Goal: Task Accomplishment & Management: Complete application form

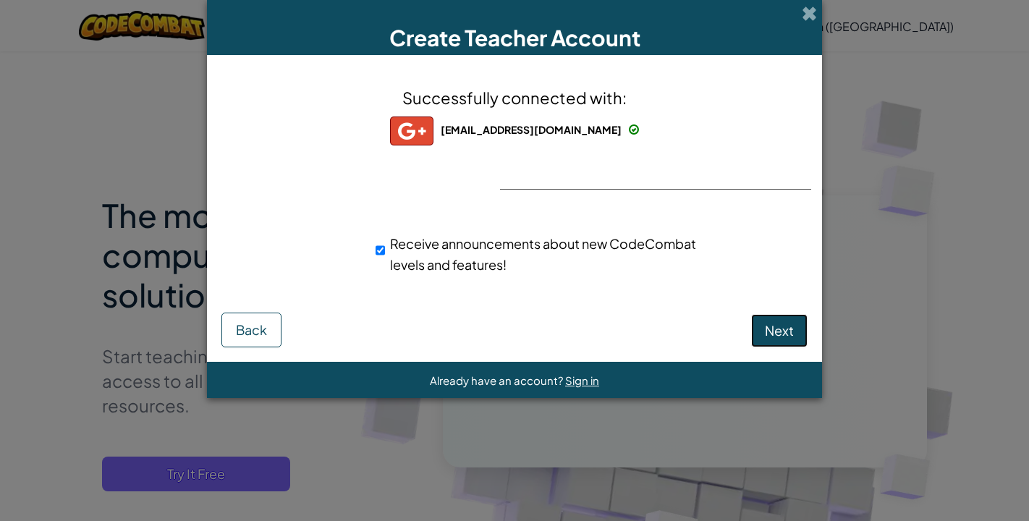
click at [768, 330] on span "Next" at bounding box center [779, 330] width 29 height 17
select select
select select "[GEOGRAPHIC_DATA]"
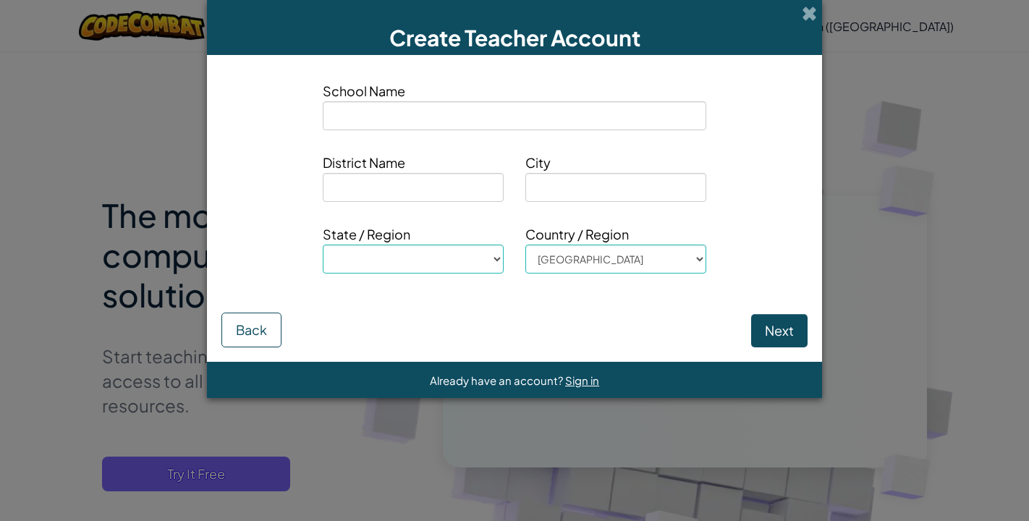
type input "G"
select select
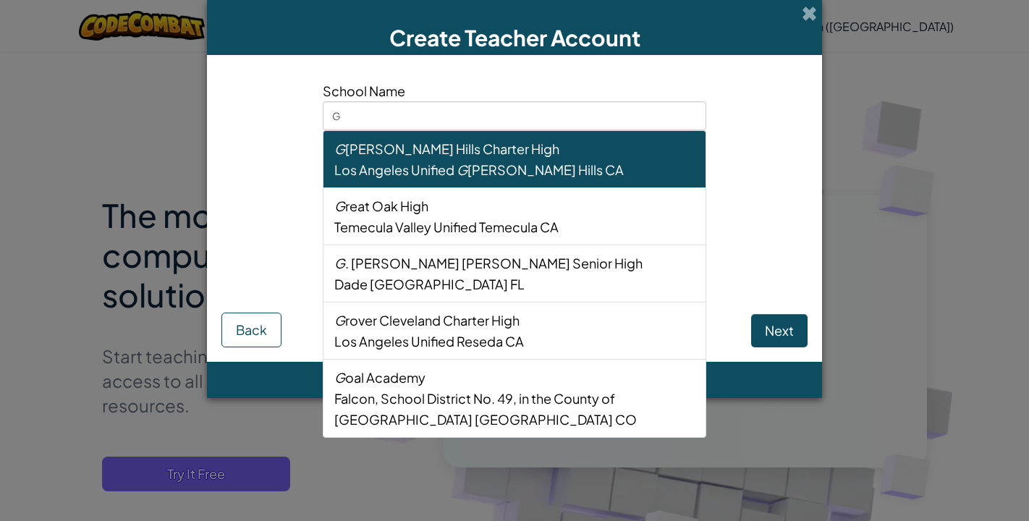
type input "Gr"
select select
type input "Gre"
select select
type input "Grea"
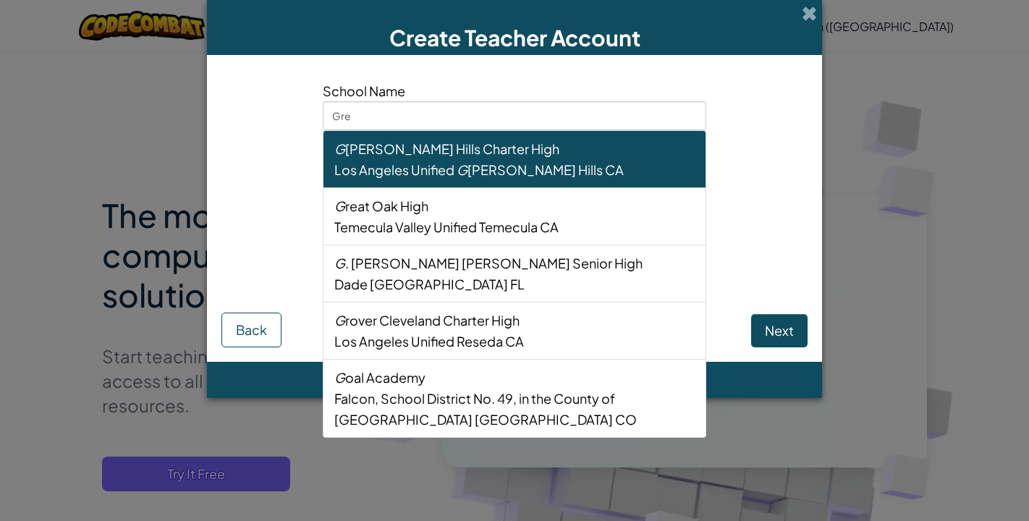
select select
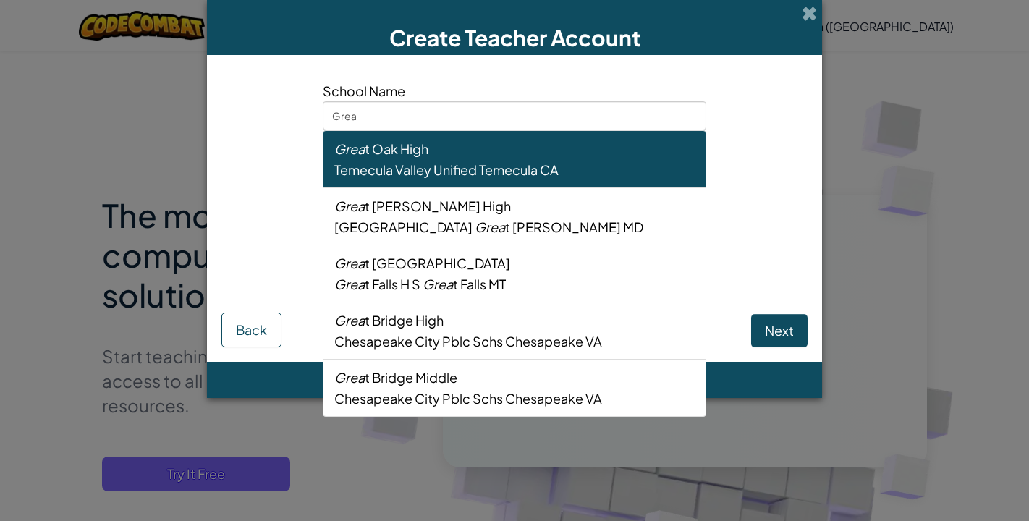
type input "Great"
select select
type input "Greate"
select select
type input "Greater"
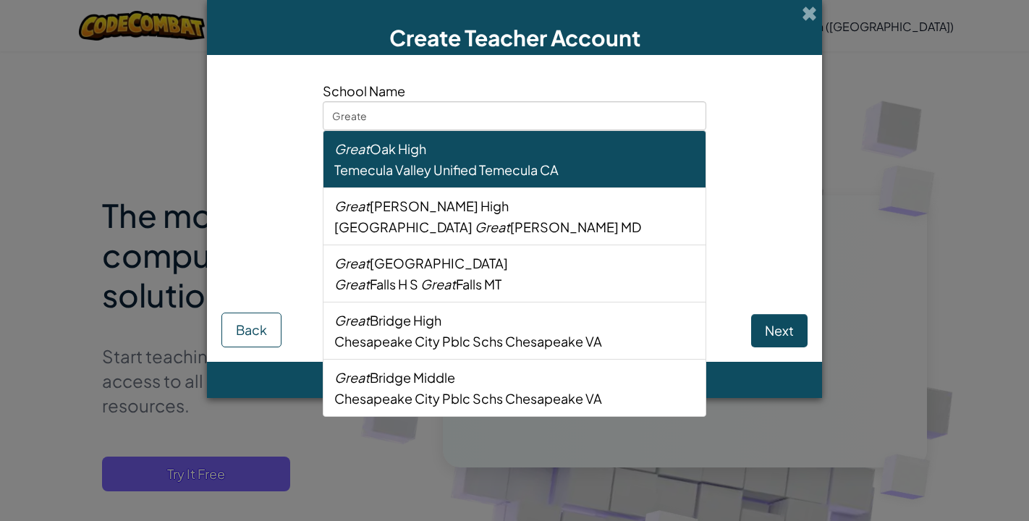
select select
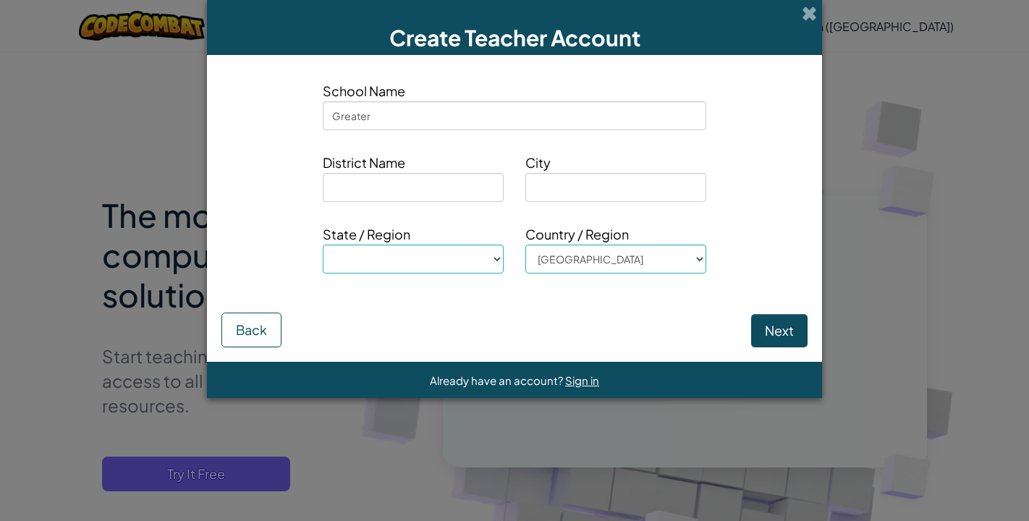
type input "Greater"
select select
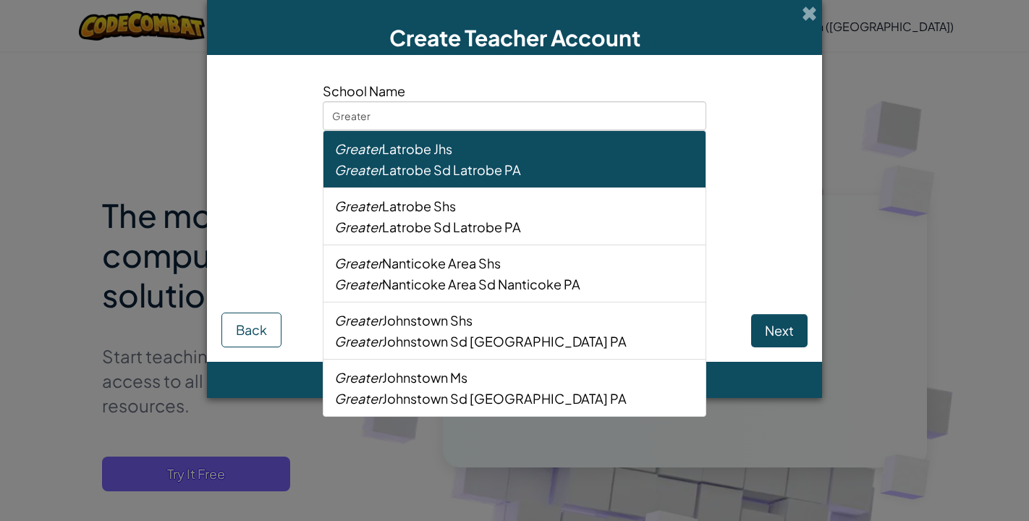
type input "Greater l"
select select
type input "Greater la"
select select
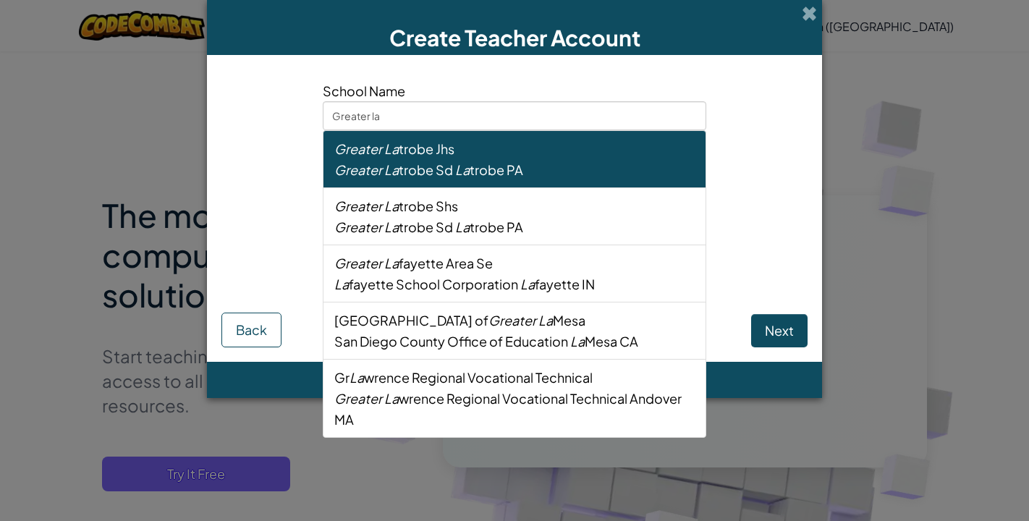
type input "Greater law"
select select
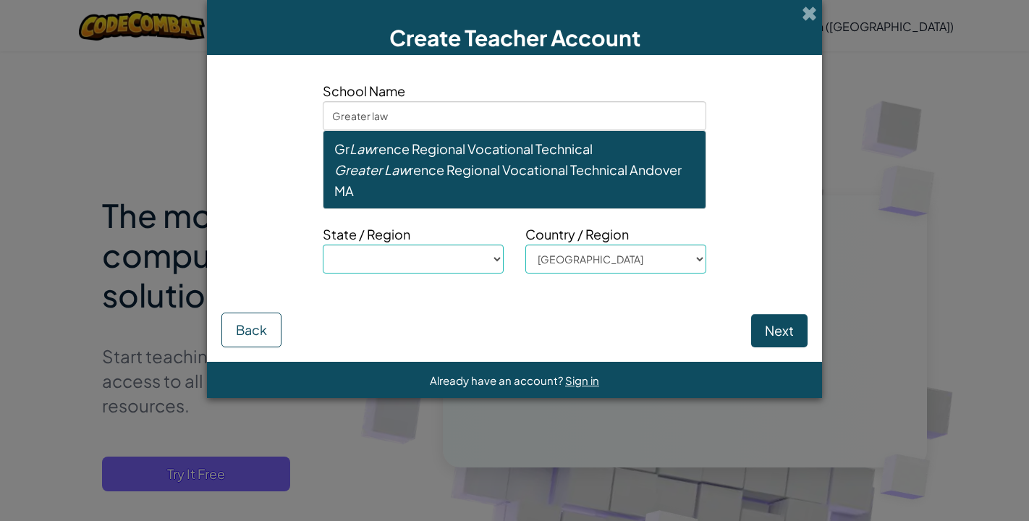
type input "Greater [PERSON_NAME]"
select select
type input "Greater lawre"
select select
type input "Greater [PERSON_NAME]"
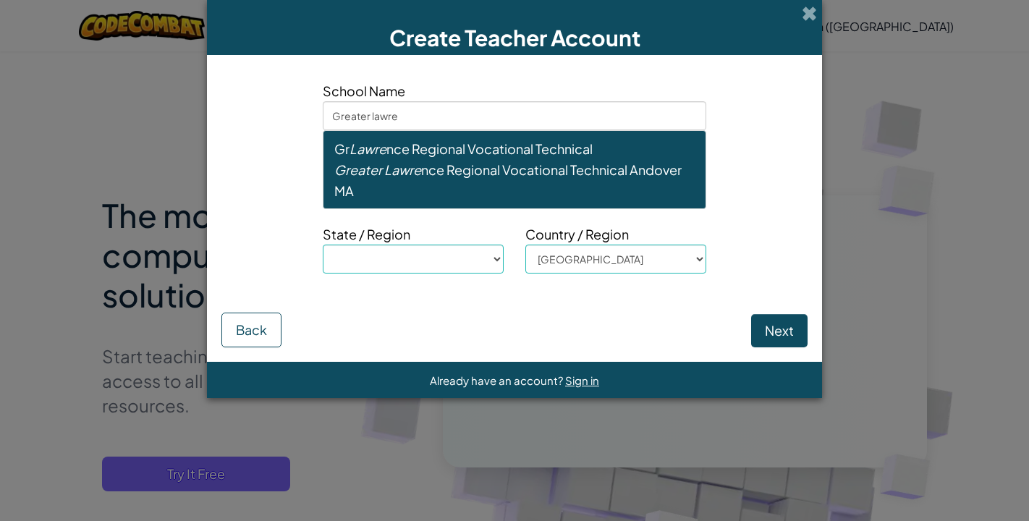
select select
type input "Greater [PERSON_NAME]"
select select
type input "Greater [PERSON_NAME]"
select select
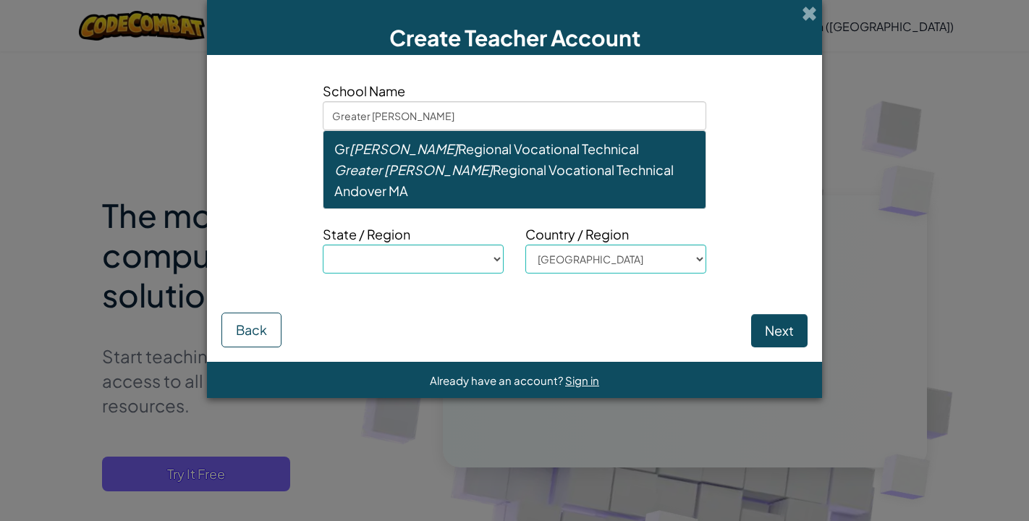
click at [493, 162] on span "Greater [PERSON_NAME] Regional Vocational Technical" at bounding box center [503, 169] width 339 height 17
type input "[PERSON_NAME] Regional Vocational Technical"
type input "Greater [PERSON_NAME] Regional Vocational Technical"
type input "Andover"
select select "MA"
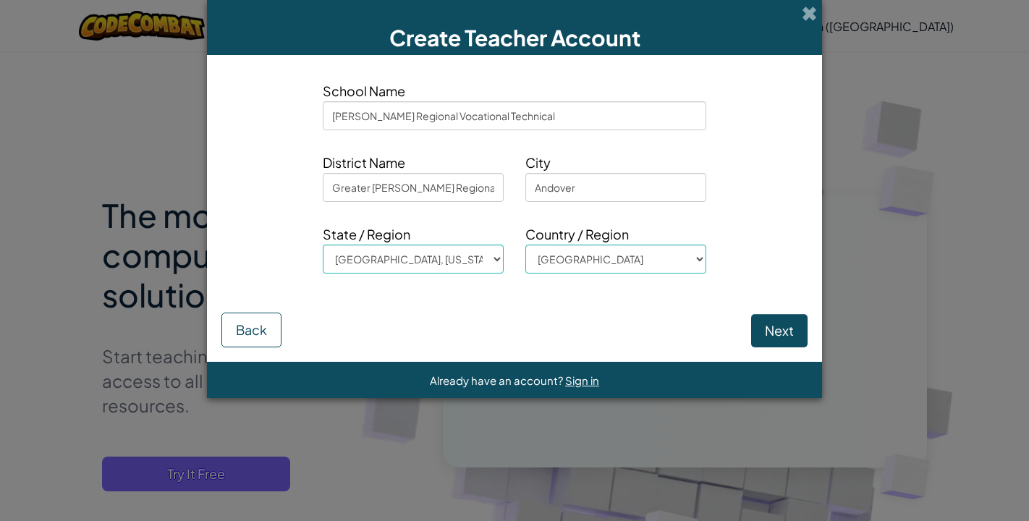
type input "[PERSON_NAME] Regional Vocational Technical"
click at [780, 331] on button "Next" at bounding box center [779, 330] width 56 height 33
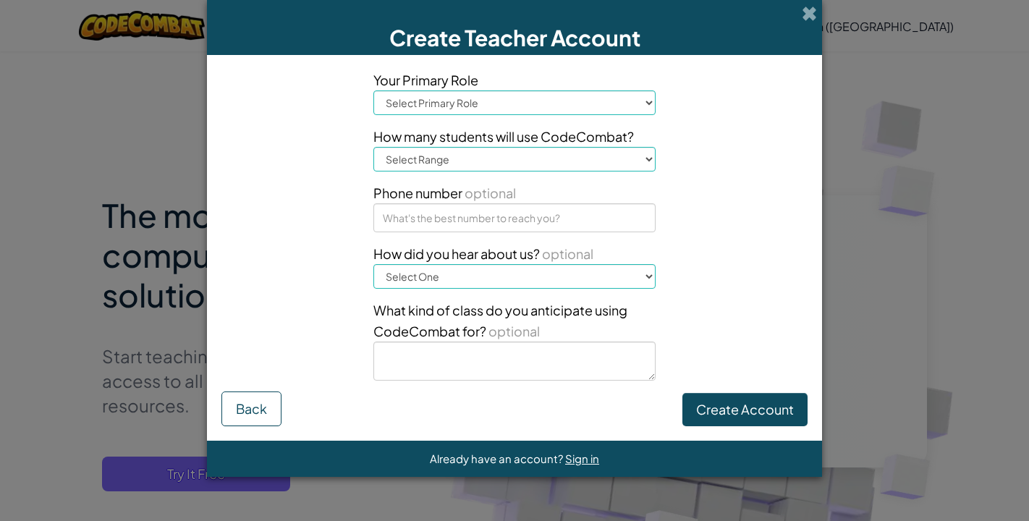
click at [626, 106] on select "Select Primary Role Principal Parent Technology coordinator Teacher Curriculum …" at bounding box center [514, 102] width 282 height 25
select select "Teacher"
click at [373, 90] on select "Select Primary Role Principal Parent Technology coordinator Teacher Curriculum …" at bounding box center [514, 102] width 282 height 25
click at [532, 158] on select "Select Range 1-10 11-50 [PHONE_NUMBER] [PHONE_NUMBER] 1000+" at bounding box center [514, 159] width 282 height 25
select select "11-50"
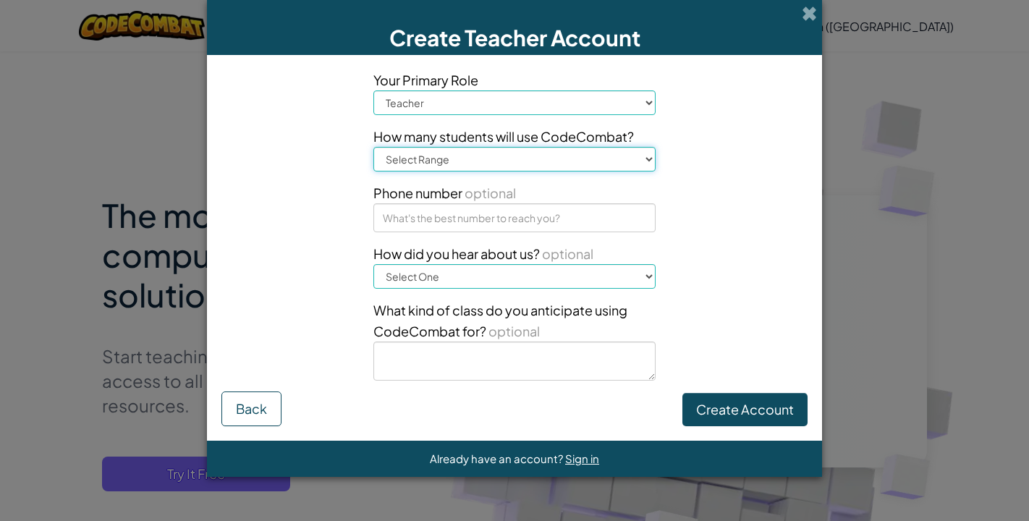
click at [373, 147] on select "Select Range 1-10 11-50 [PHONE_NUMBER] [PHONE_NUMBER] 1000+" at bounding box center [514, 159] width 282 height 25
click at [707, 292] on div "Your Primary Role Select Primary Role Principal Parent Technology coordinator T…" at bounding box center [515, 230] width 608 height 322
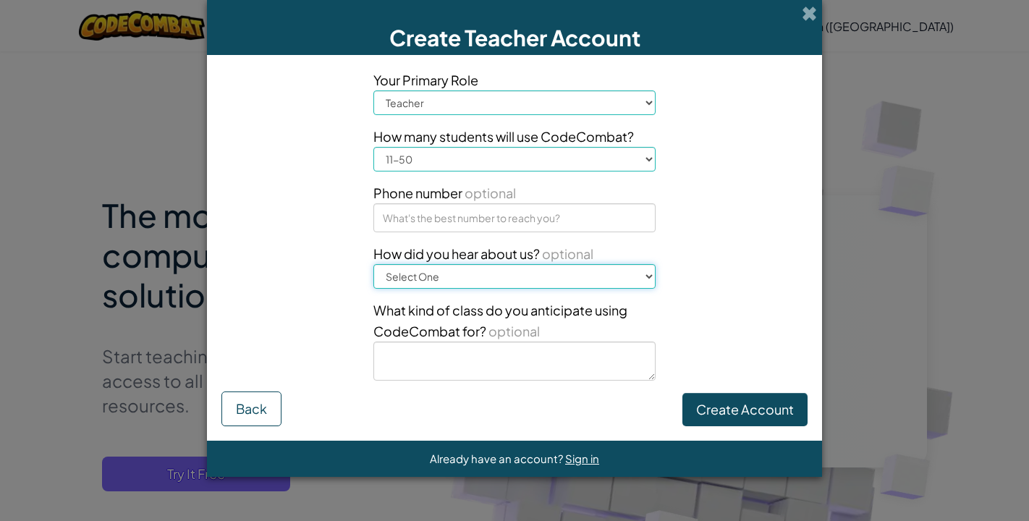
click at [640, 280] on select "Select One Conference (e.g. ISTE) [DOMAIN_NAME][URL] of Code A teacher An admin…" at bounding box center [514, 276] width 282 height 25
select select "Google"
click at [373, 264] on select "Select One Conference (e.g. ISTE) [DOMAIN_NAME][URL] of Code A teacher An admin…" at bounding box center [514, 276] width 282 height 25
click at [693, 325] on div "Your Primary Role Select Primary Role Principal Parent Technology coordinator T…" at bounding box center [515, 230] width 608 height 322
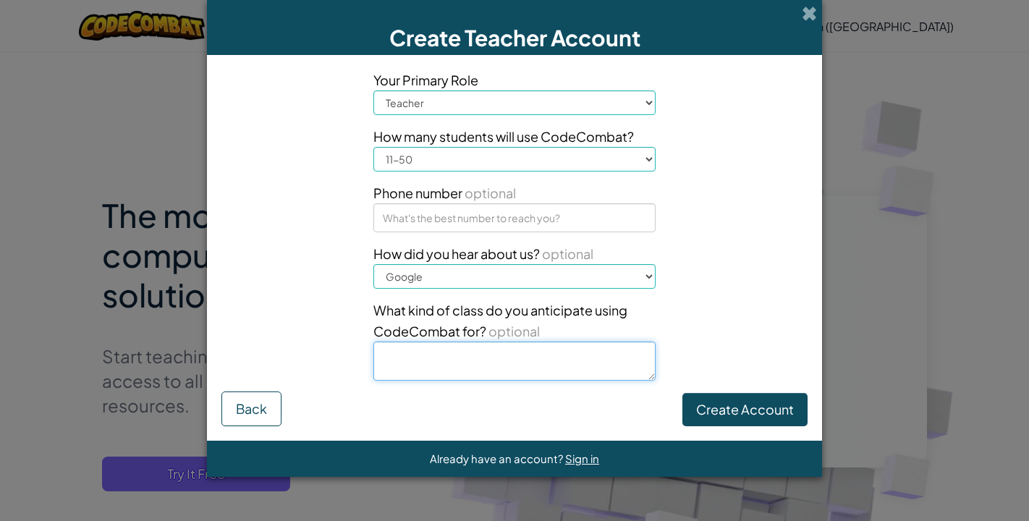
click at [511, 360] on textarea at bounding box center [514, 360] width 282 height 39
type textarea "Robotics and Automation Engineering Technology"
click at [739, 347] on div "Your Primary Role Select Primary Role Principal Parent Technology coordinator T…" at bounding box center [515, 230] width 608 height 322
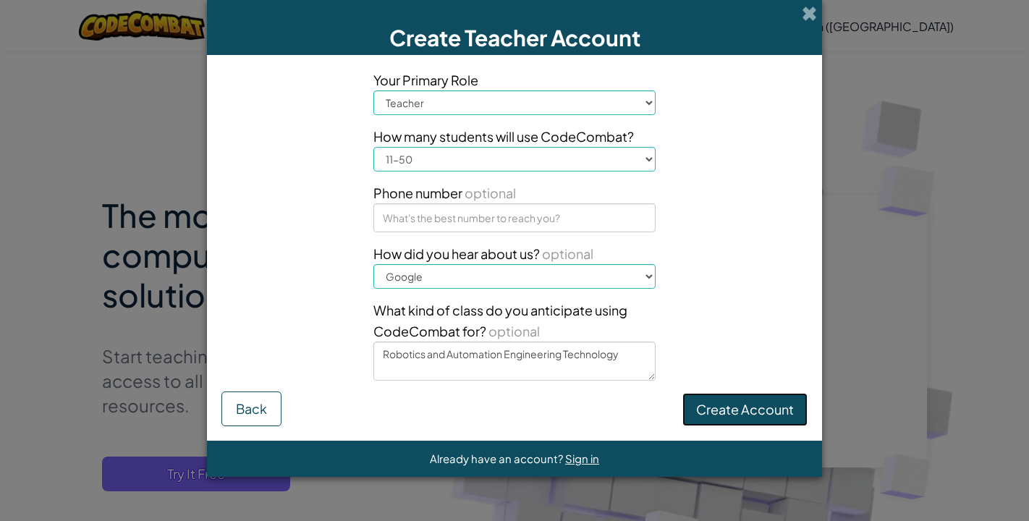
click at [738, 414] on button "Create Account" at bounding box center [744, 409] width 125 height 33
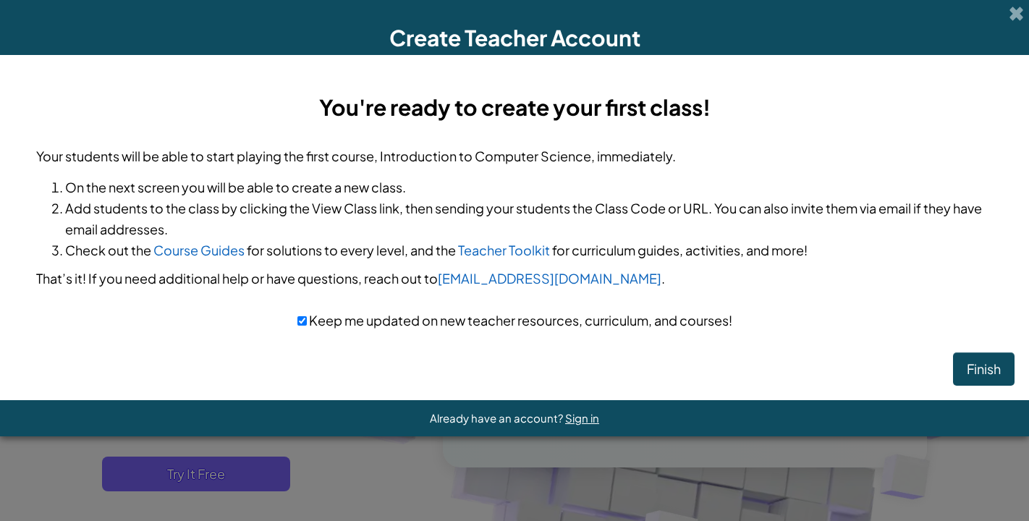
click at [866, 245] on li "Check out the Course Guides for solutions to every level, and the Teacher Toolk…" at bounding box center [528, 249] width 927 height 21
click at [979, 368] on button "Finish" at bounding box center [983, 368] width 61 height 33
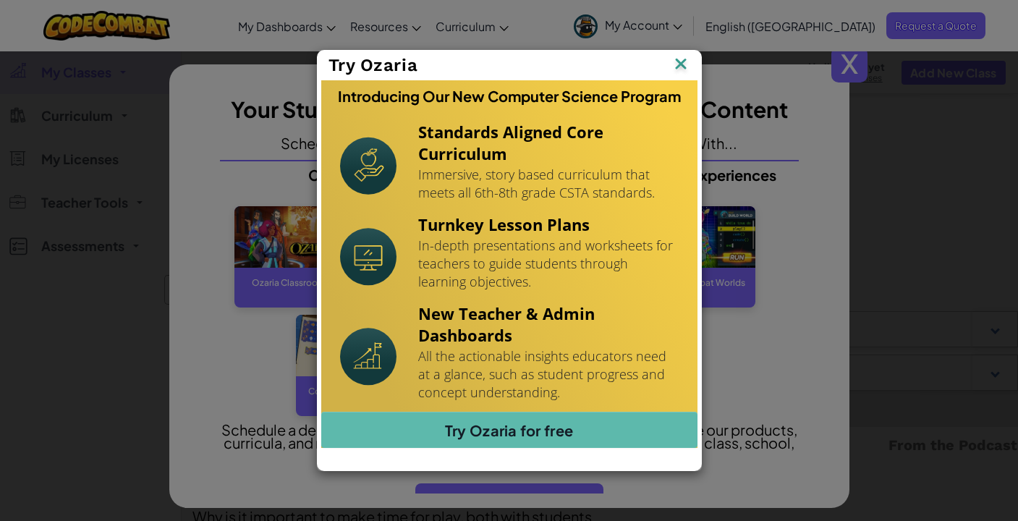
click at [679, 62] on img at bounding box center [680, 65] width 19 height 22
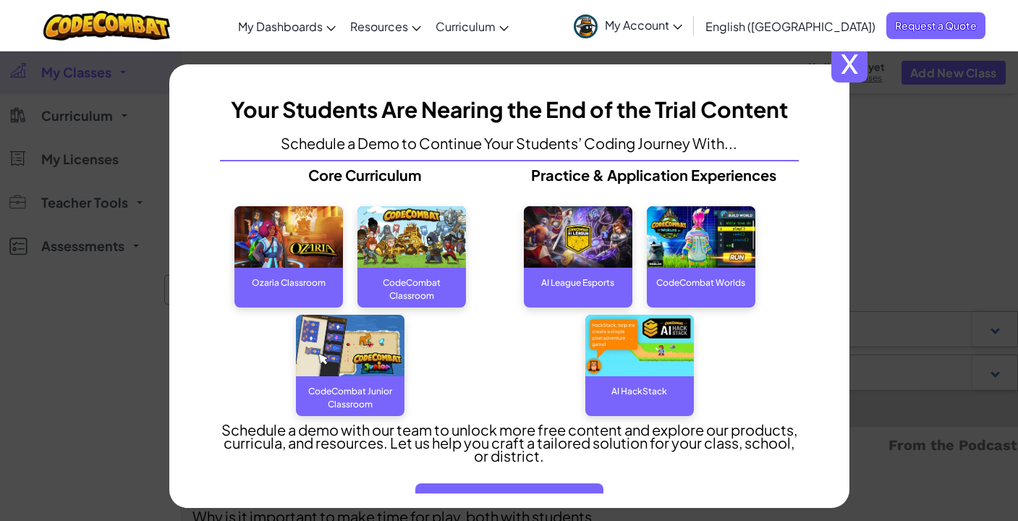
click at [856, 70] on span "x" at bounding box center [849, 64] width 36 height 36
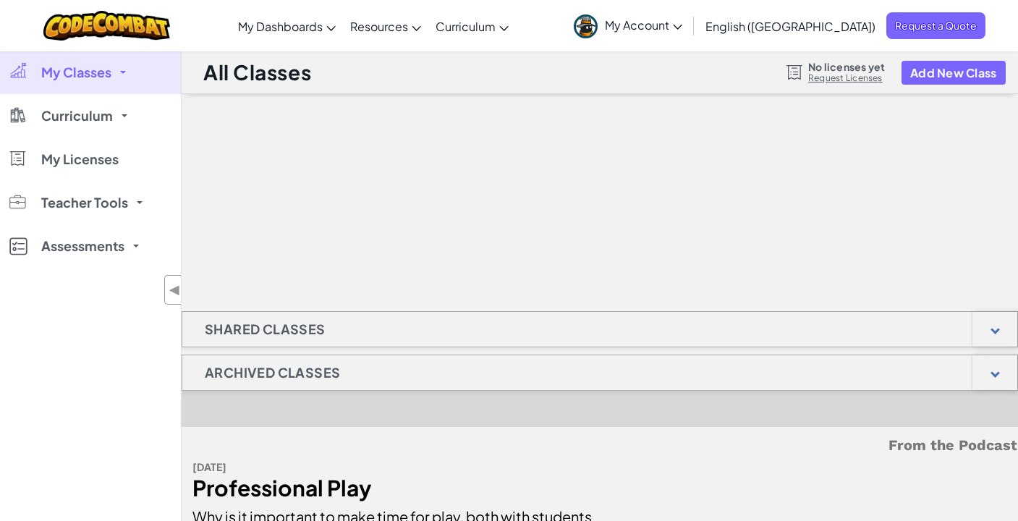
click at [851, 79] on link "Request Licenses" at bounding box center [846, 78] width 77 height 12
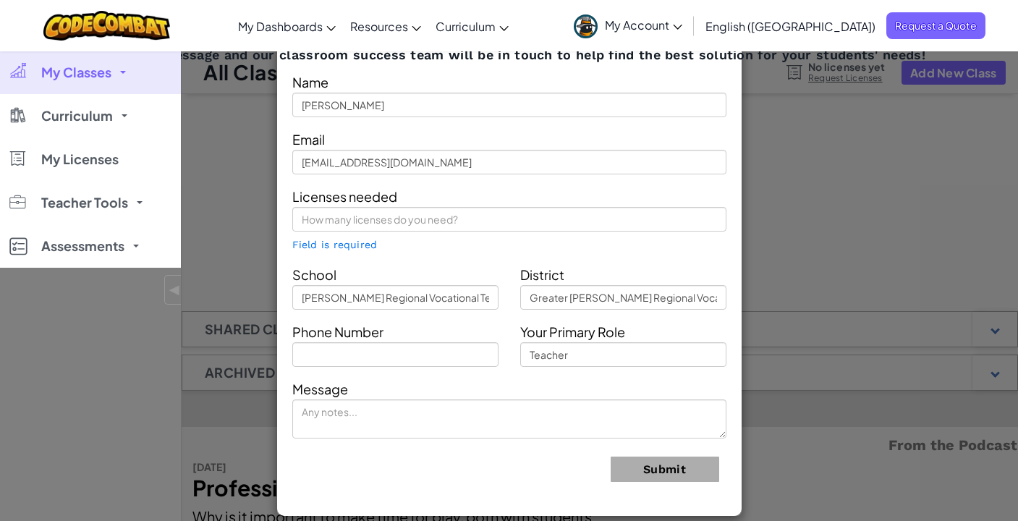
click at [885, 192] on div "Contact Our Classroom Team Send us a message and our classroom success team wil…" at bounding box center [509, 260] width 1018 height 521
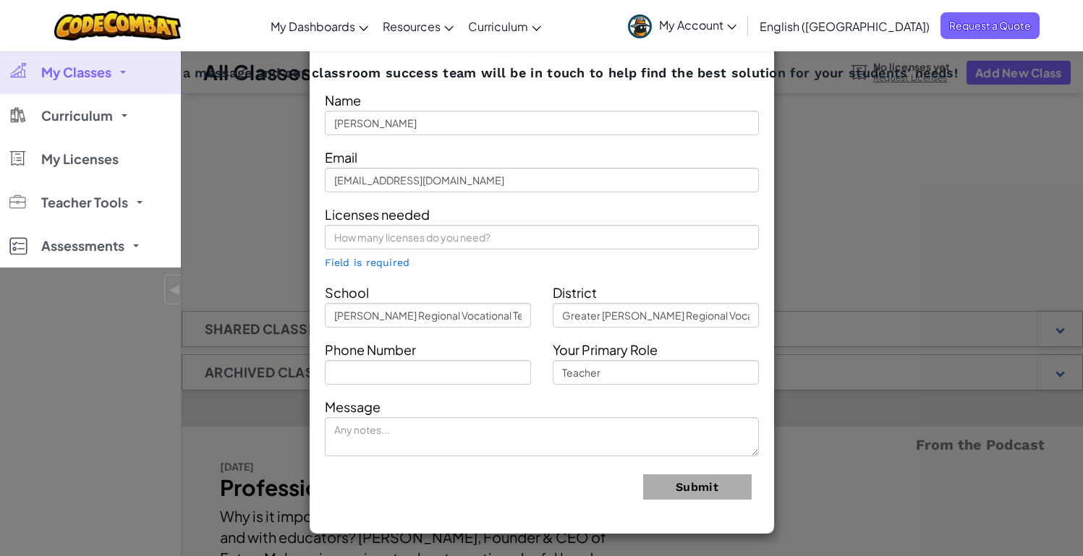
drag, startPoint x: 365, startPoint y: 59, endPoint x: 388, endPoint y: 90, distance: 38.3
click at [388, 90] on div "Send us a message and our classroom success team will be in touch to help find …" at bounding box center [541, 284] width 463 height 461
click at [388, 89] on div "Name Andrew String" at bounding box center [542, 112] width 456 height 46
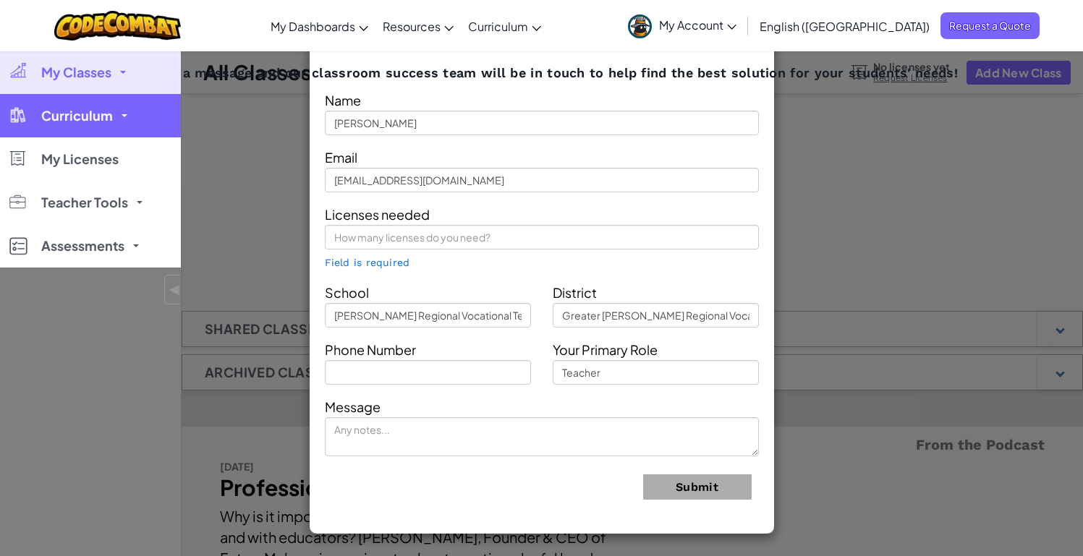
click at [103, 102] on link "Curriculum" at bounding box center [90, 115] width 181 height 43
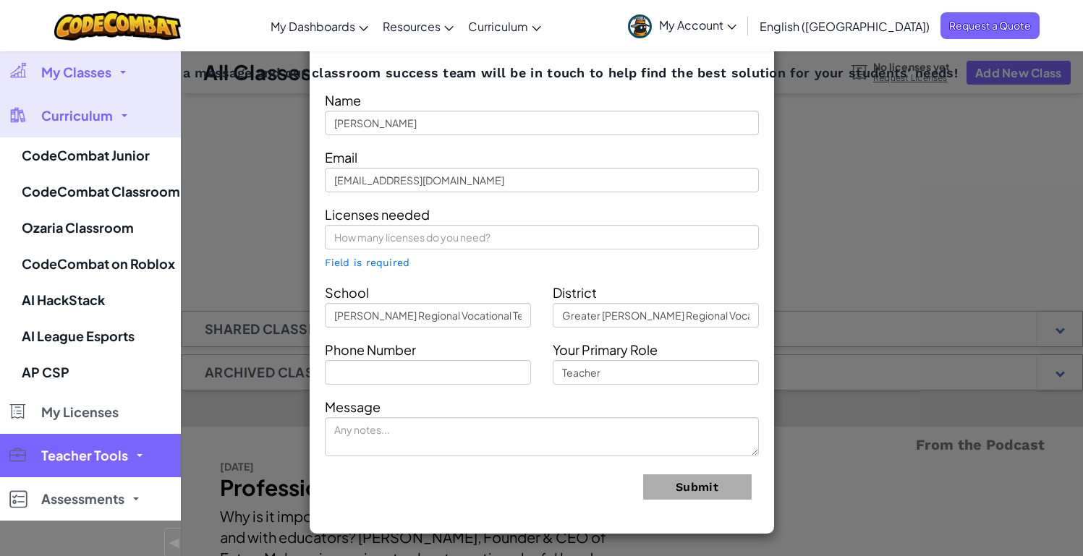
click at [92, 439] on link "Teacher Tools" at bounding box center [90, 455] width 181 height 43
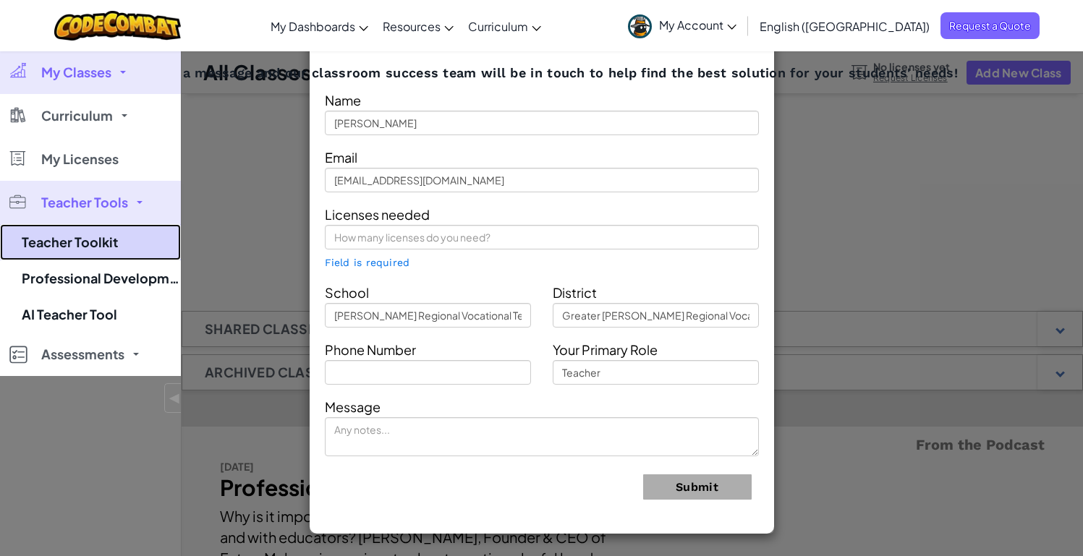
click at [95, 248] on link "Teacher Toolkit" at bounding box center [90, 242] width 181 height 36
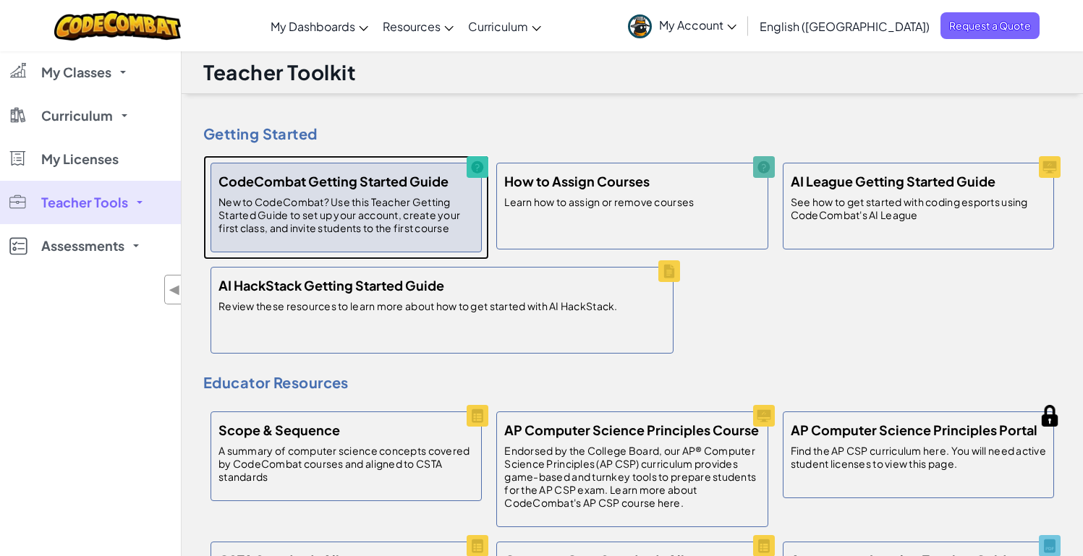
click at [360, 195] on p "New to CodeCombat? Use this Teacher Getting Started Guide to set up your accoun…" at bounding box center [345, 214] width 255 height 39
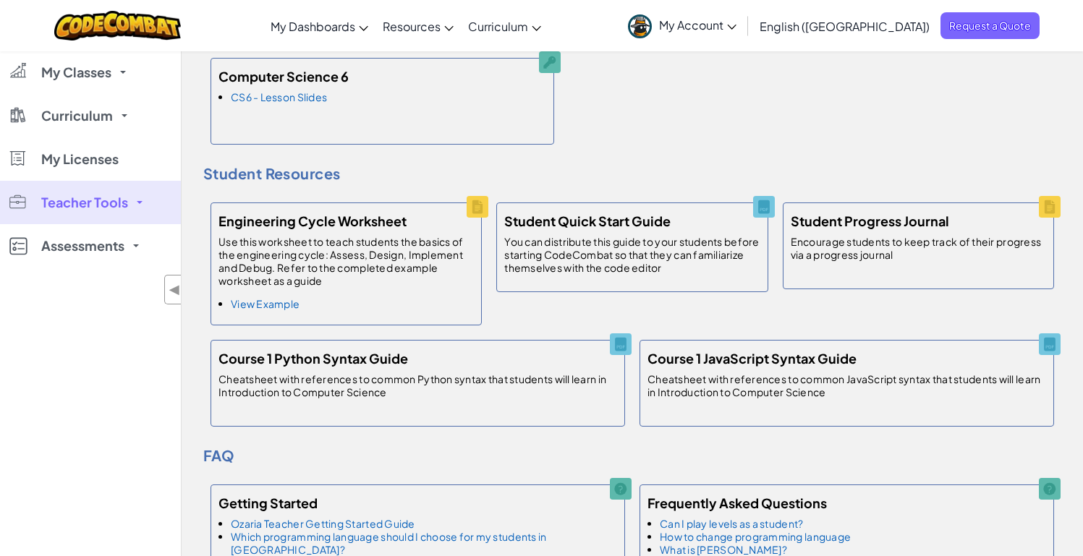
scroll to position [1311, 0]
